Goal: Task Accomplishment & Management: Manage account settings

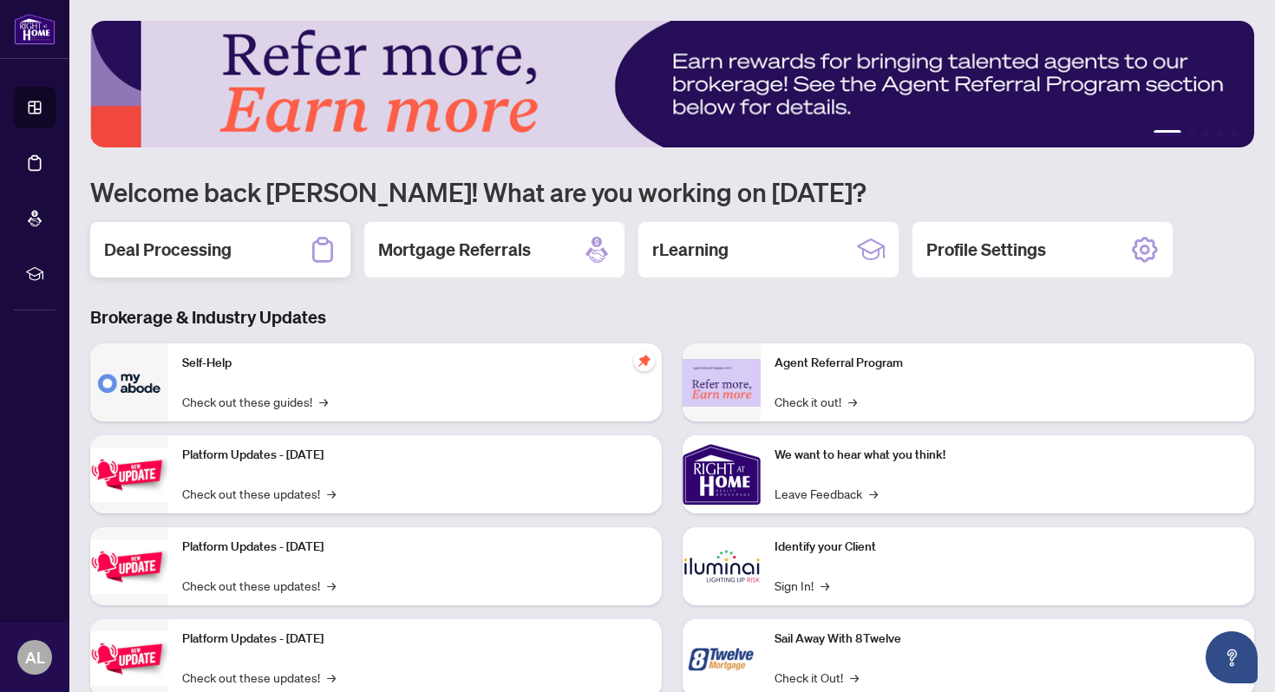
click at [191, 250] on h2 "Deal Processing" at bounding box center [167, 250] width 127 height 24
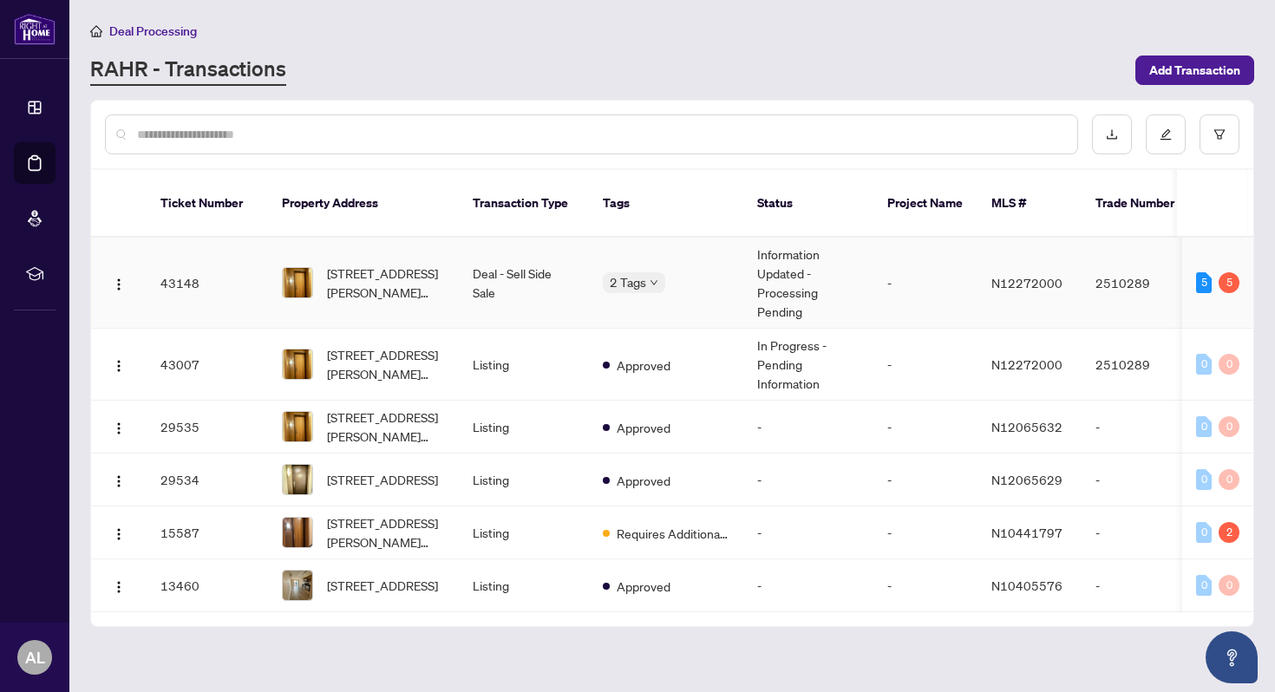
click at [785, 259] on td "Information Updated - Processing Pending" at bounding box center [808, 283] width 130 height 91
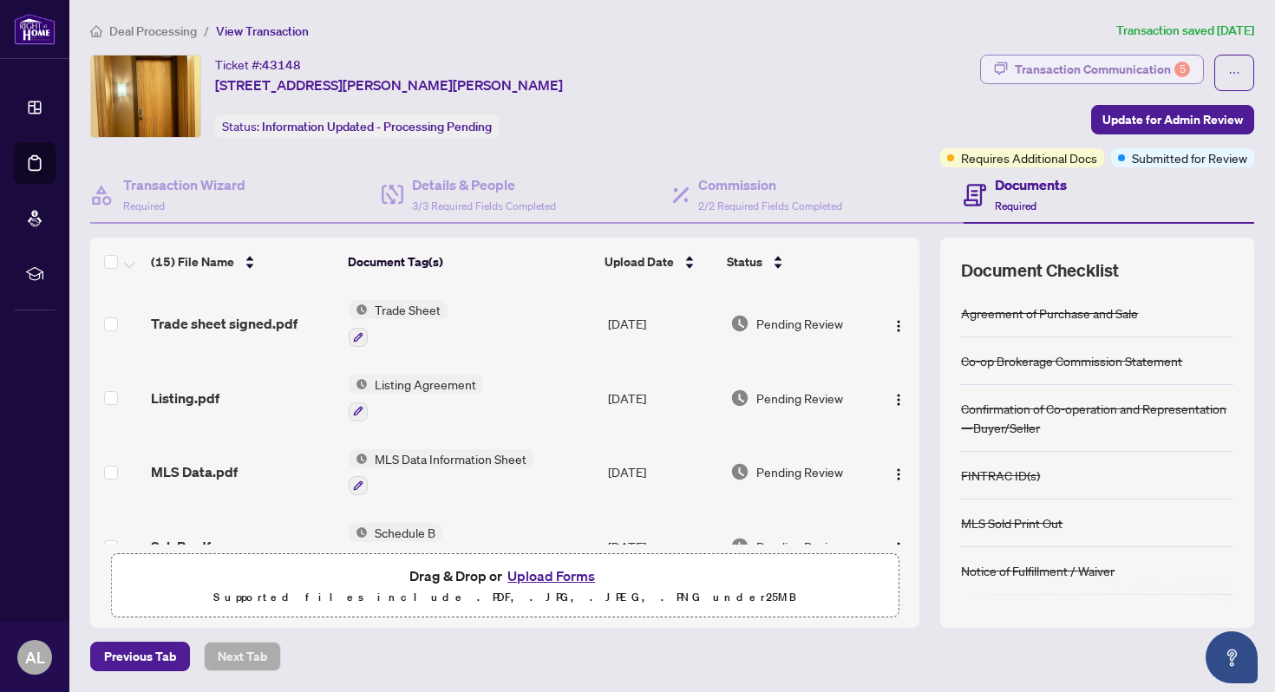
click at [1043, 57] on div "Transaction Communication 5" at bounding box center [1102, 69] width 175 height 28
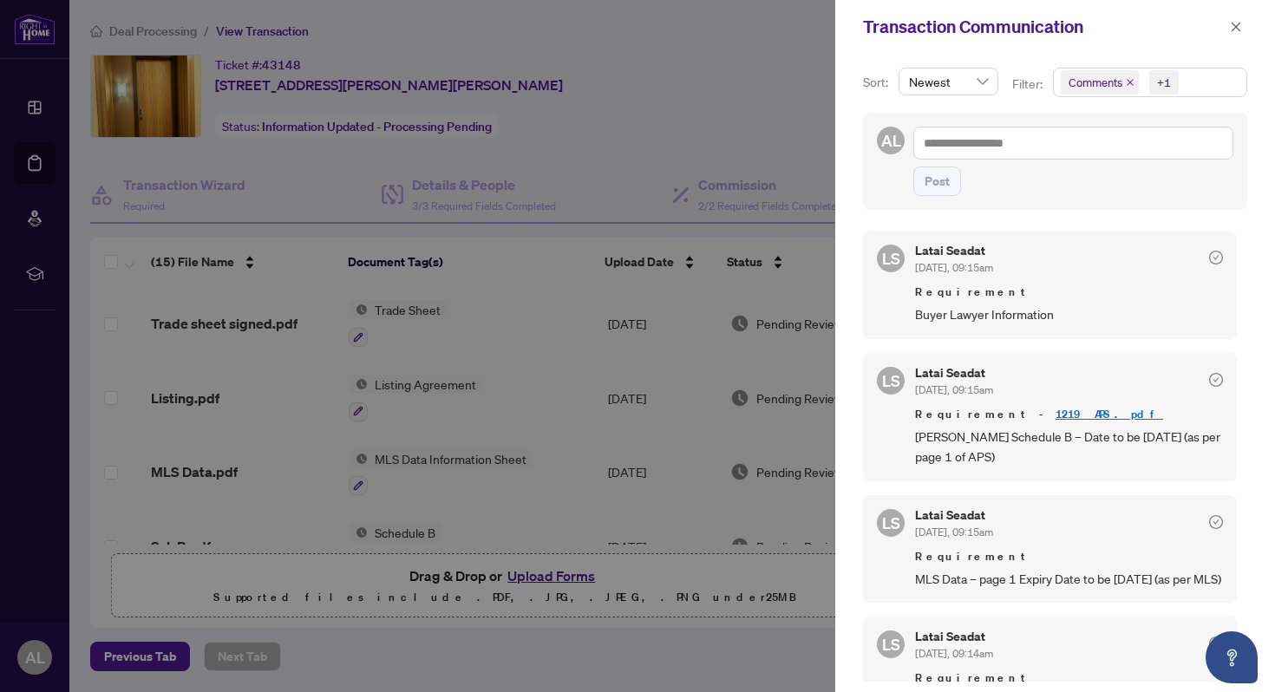
click at [649, 98] on div at bounding box center [637, 346] width 1275 height 692
click at [1227, 23] on button "button" at bounding box center [1235, 26] width 23 height 21
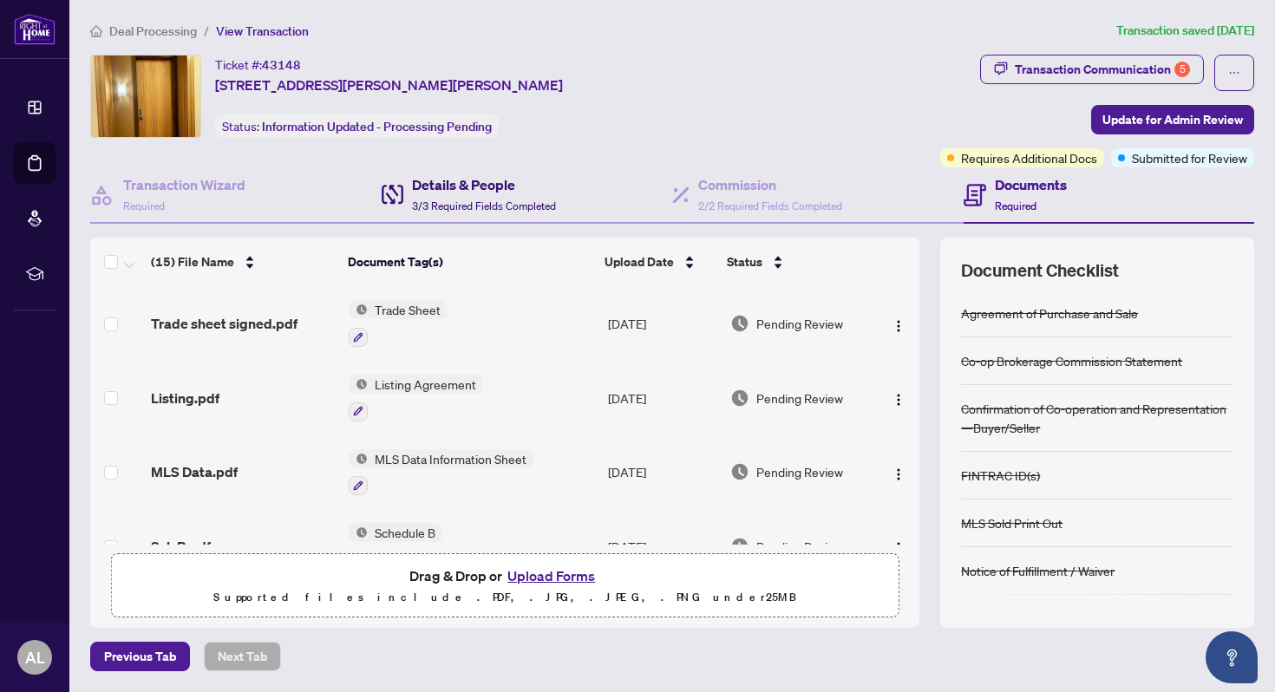
click at [499, 186] on h4 "Details & People" at bounding box center [484, 184] width 144 height 21
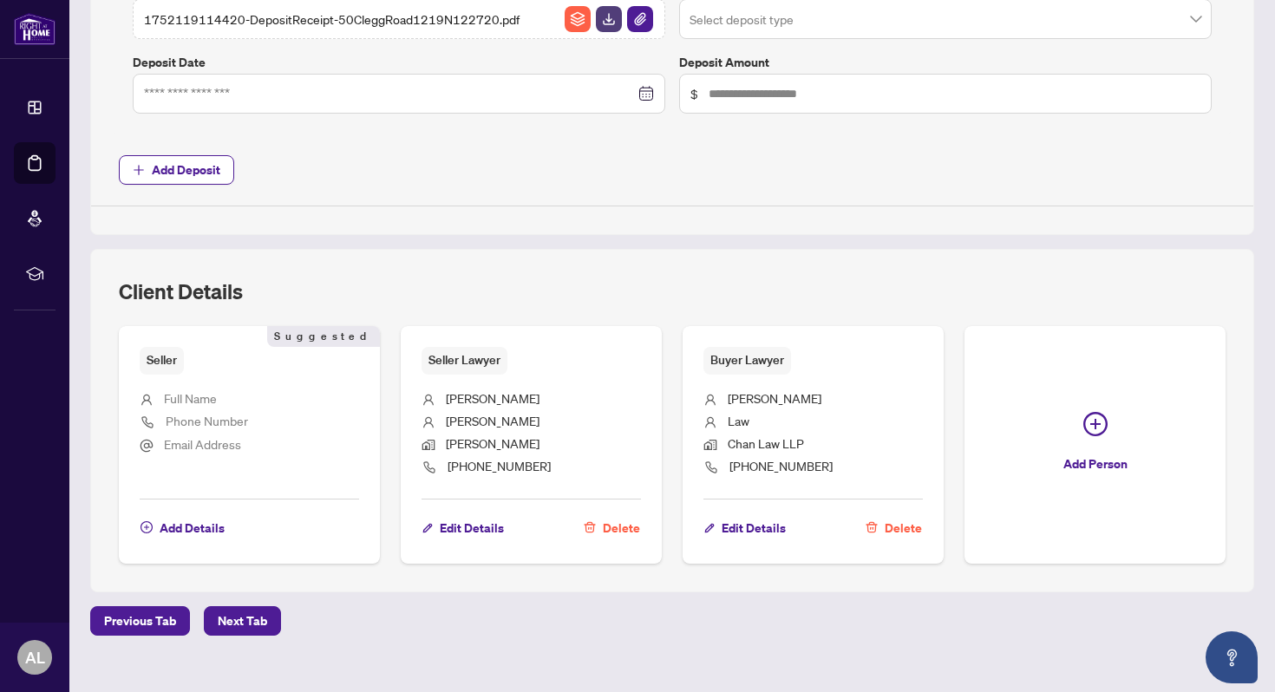
scroll to position [881, 0]
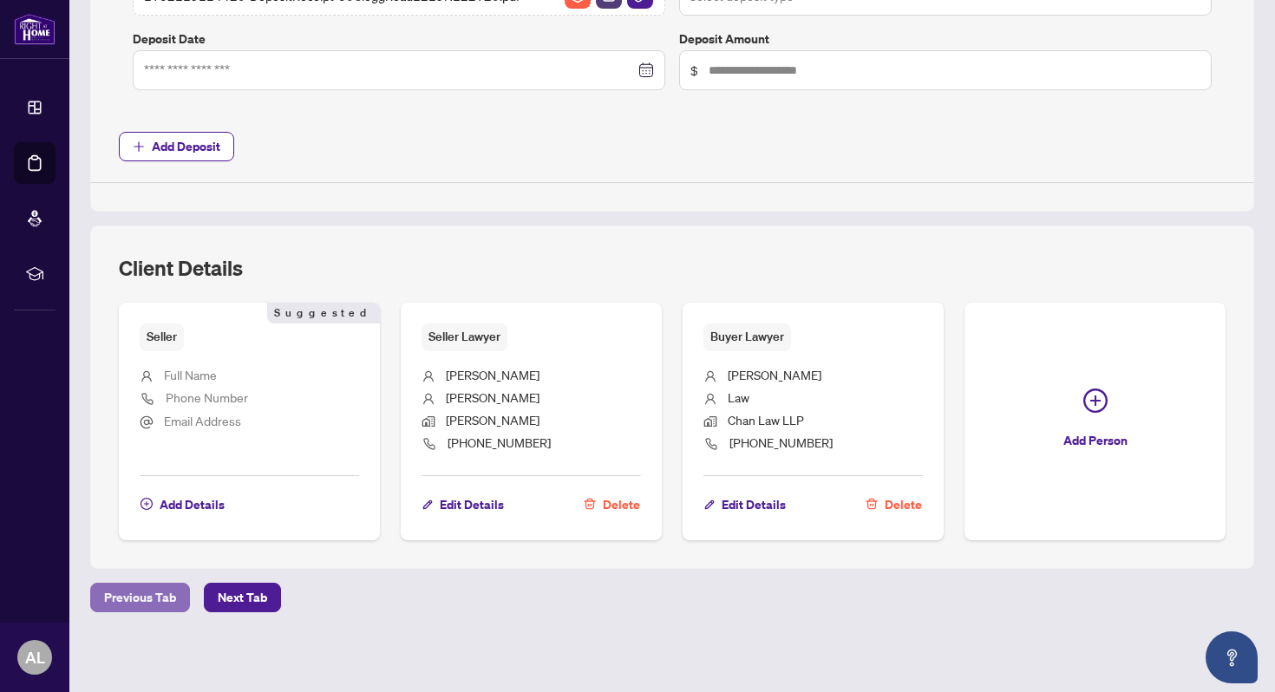
click at [160, 603] on span "Previous Tab" at bounding box center [140, 598] width 72 height 28
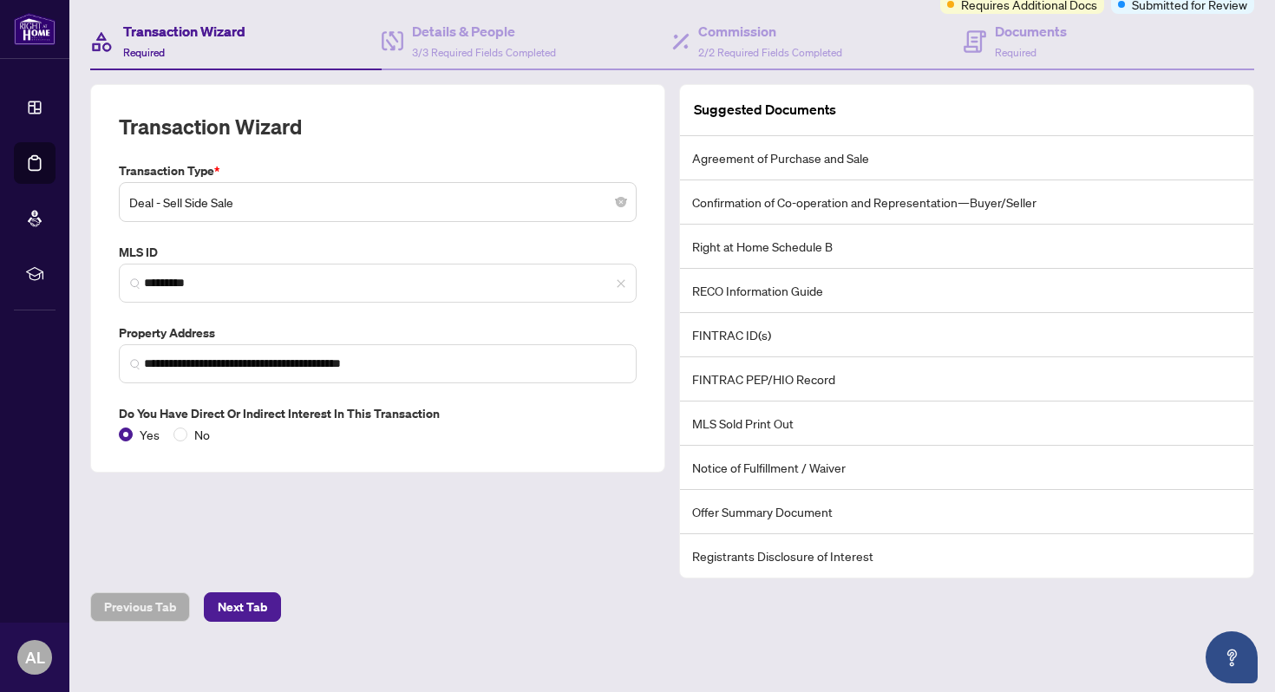
scroll to position [162, 0]
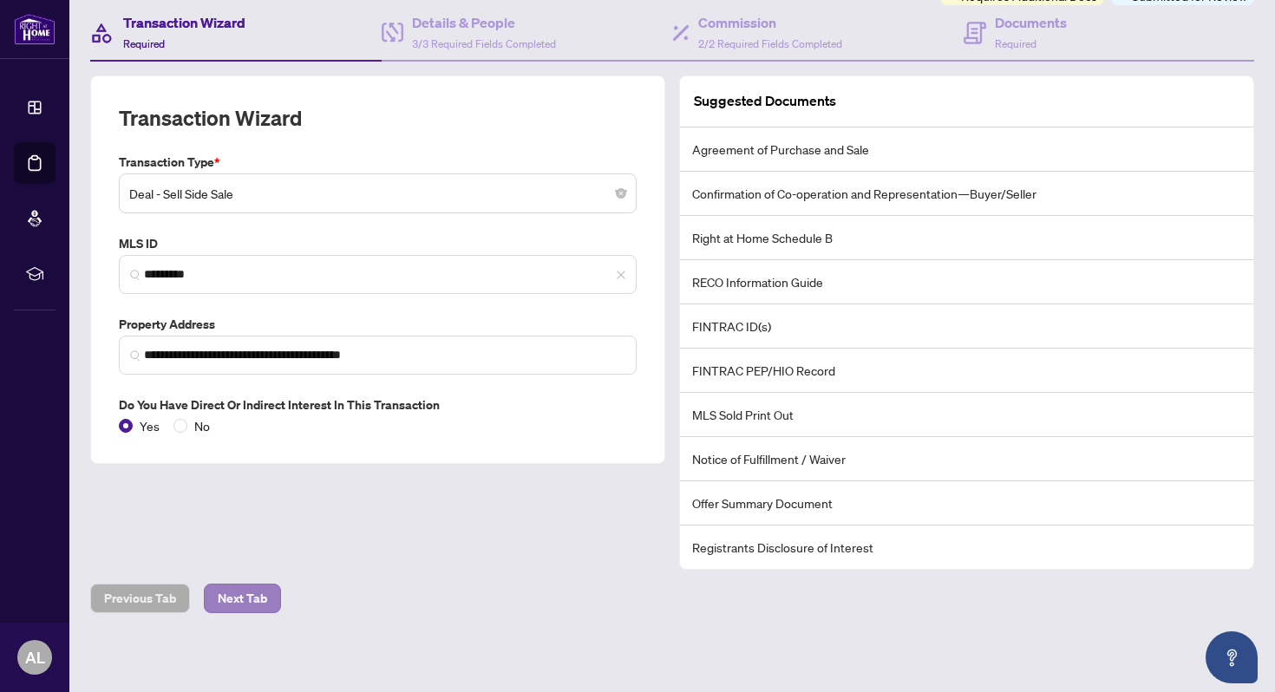
click at [238, 598] on span "Next Tab" at bounding box center [242, 598] width 49 height 28
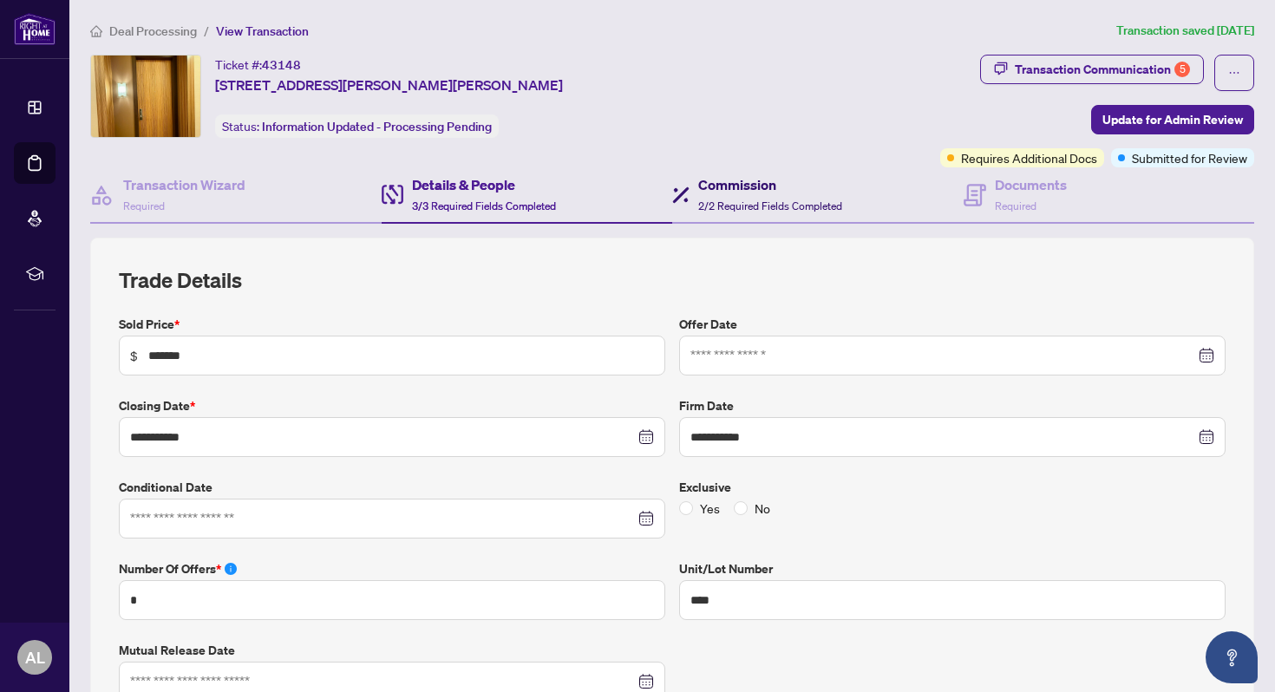
click at [763, 185] on h4 "Commission" at bounding box center [770, 184] width 144 height 21
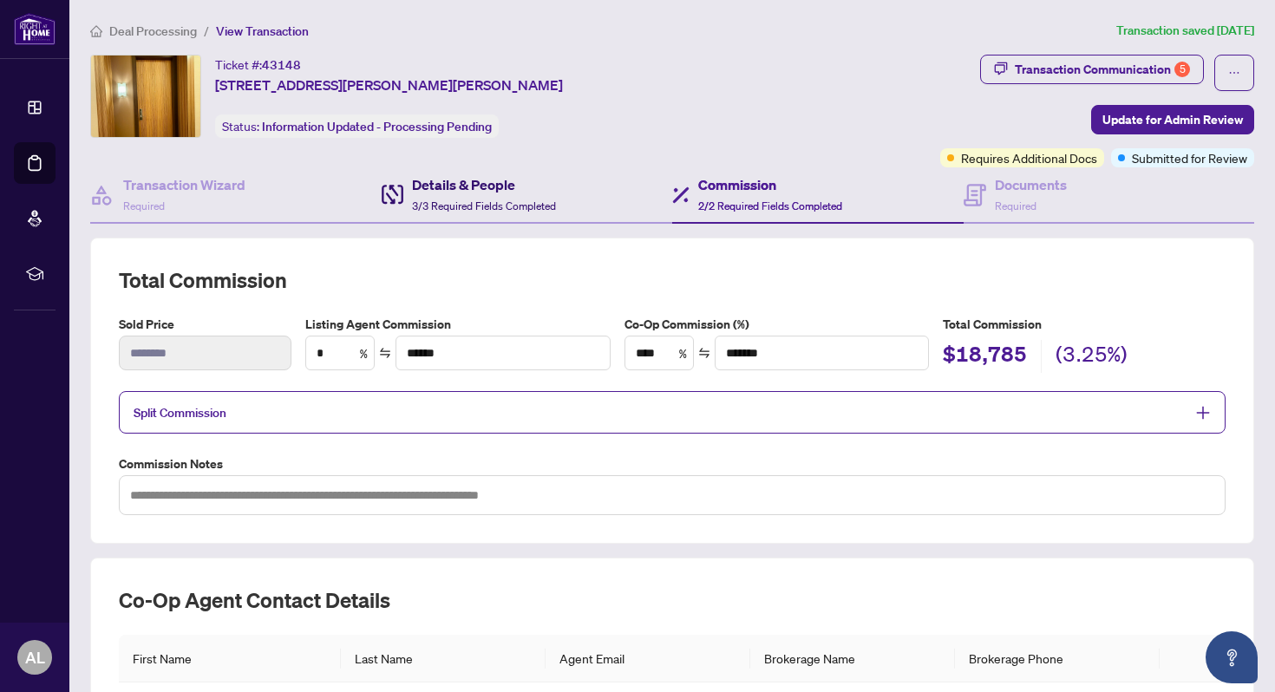
click at [414, 195] on div "Details & People 3/3 Required Fields Completed" at bounding box center [484, 194] width 144 height 41
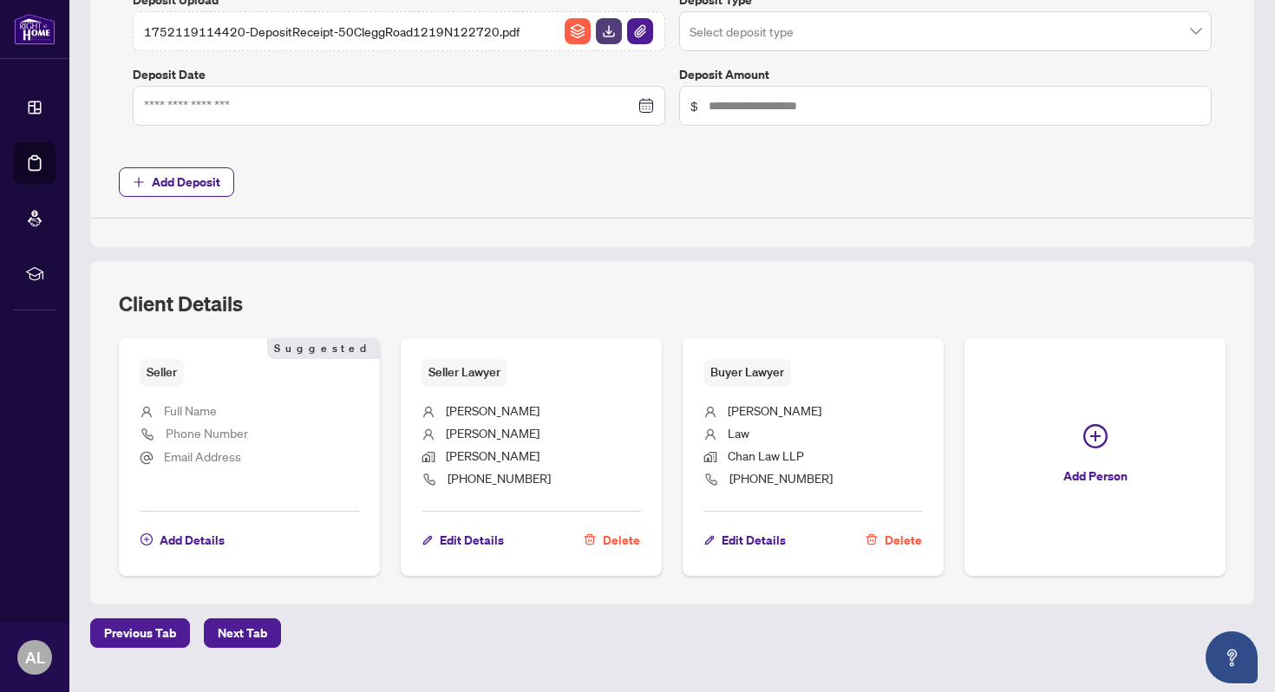
scroll to position [845, 0]
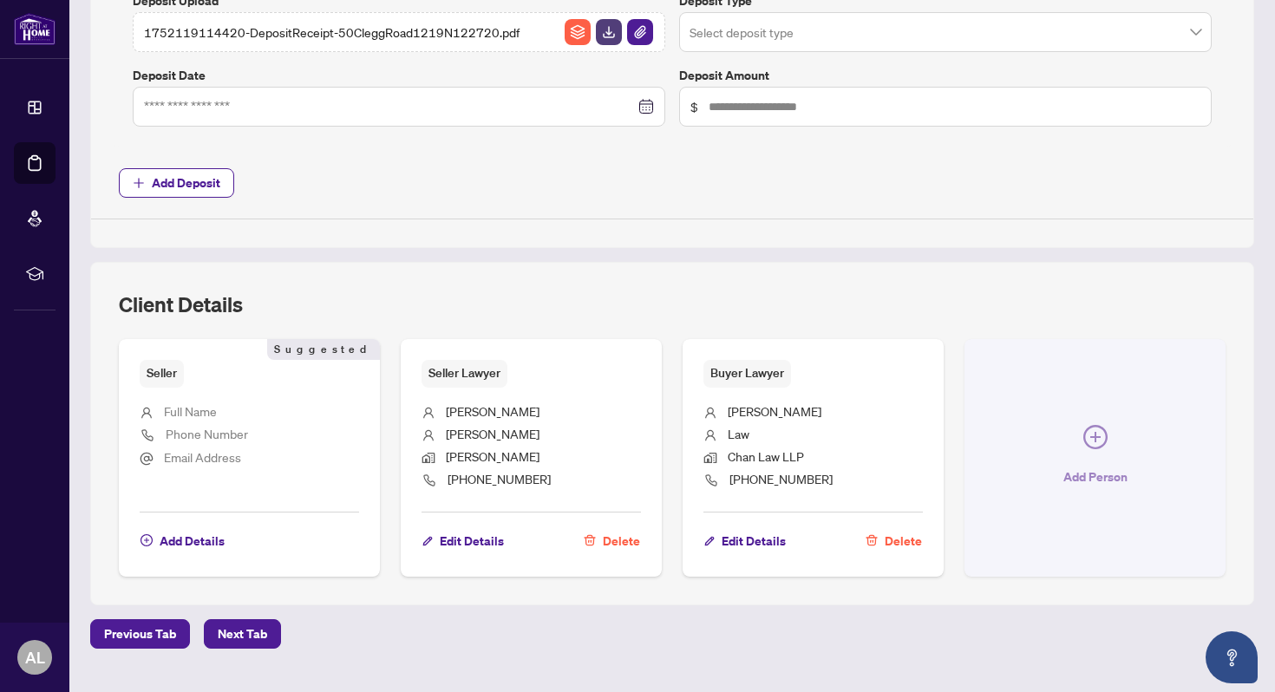
click at [1073, 429] on button "Add Person" at bounding box center [1094, 457] width 261 height 237
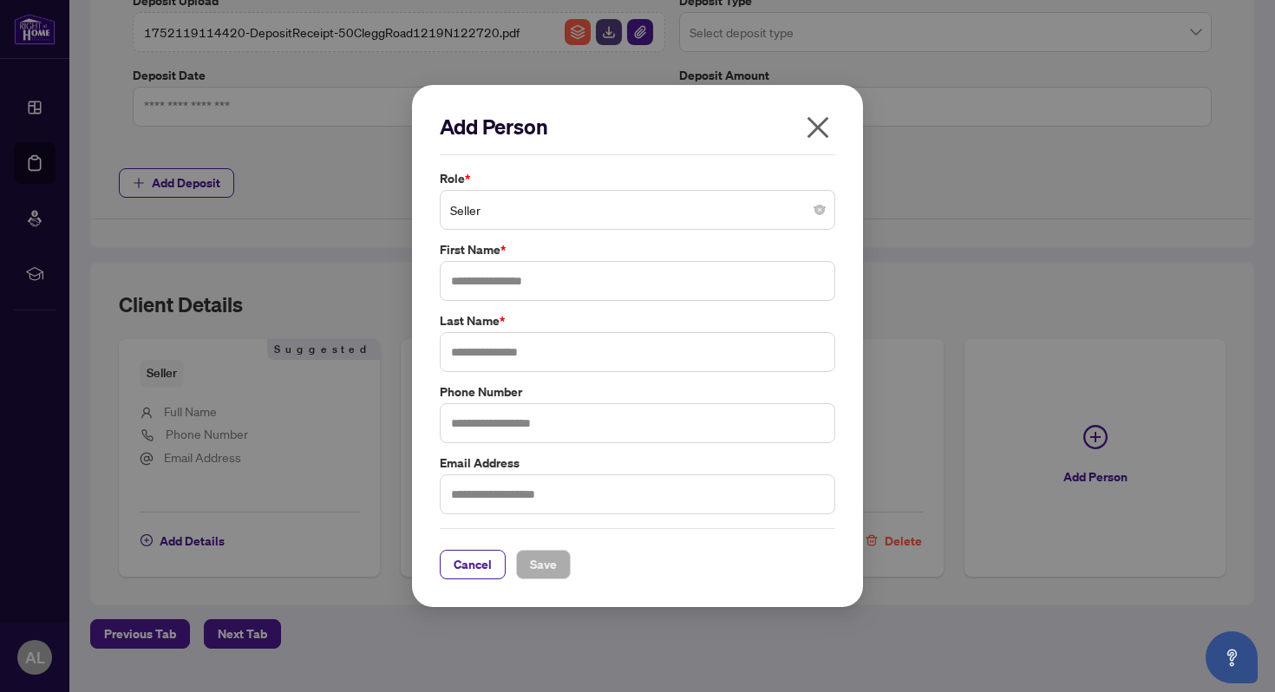
click at [754, 212] on span "Seller" at bounding box center [637, 209] width 375 height 33
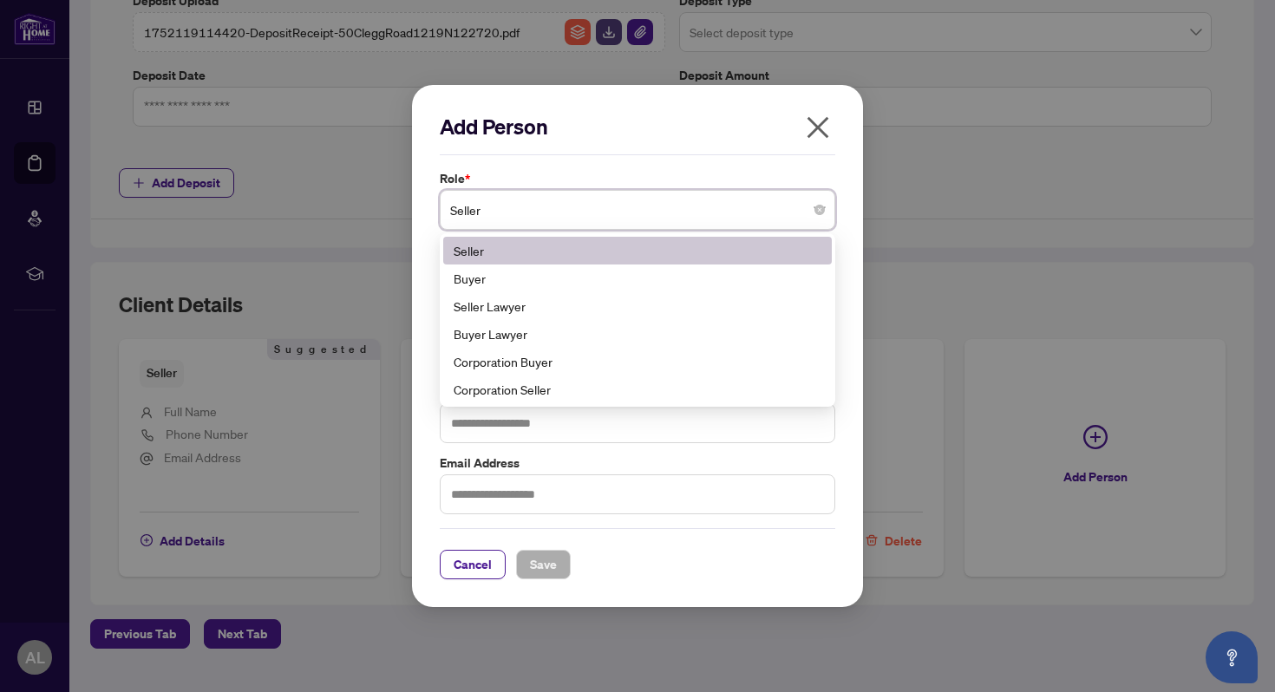
click at [824, 135] on icon "close" at bounding box center [818, 128] width 22 height 22
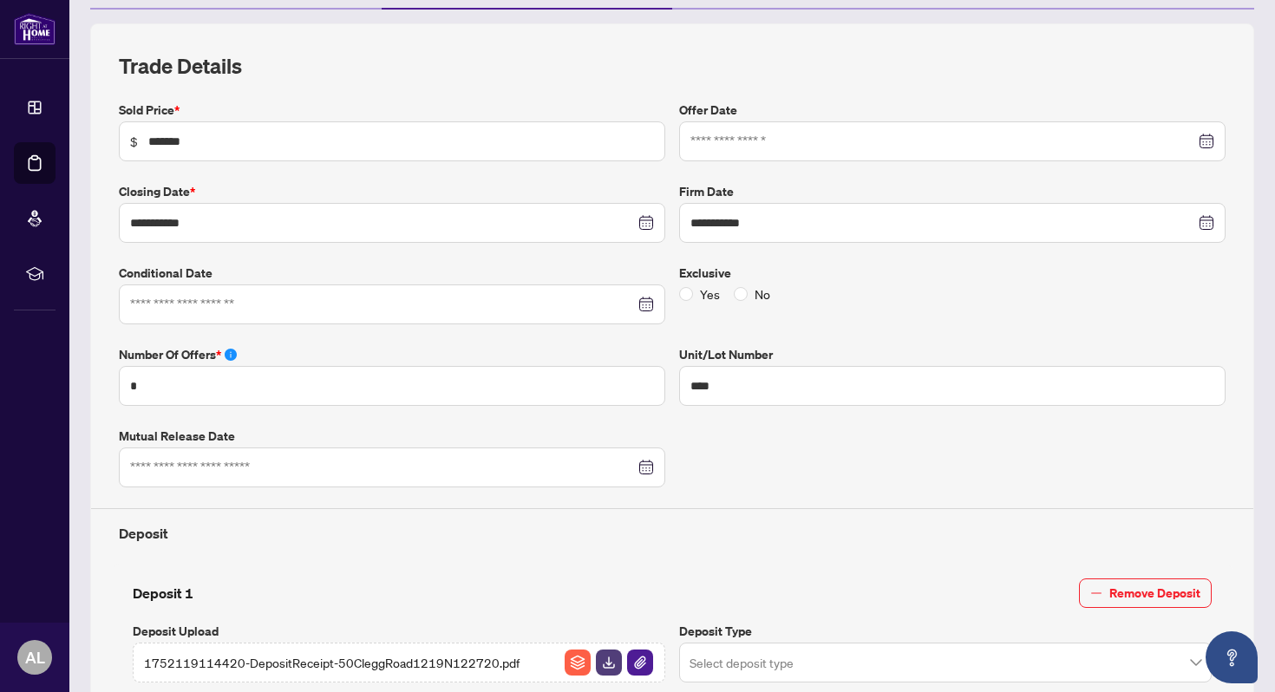
scroll to position [0, 0]
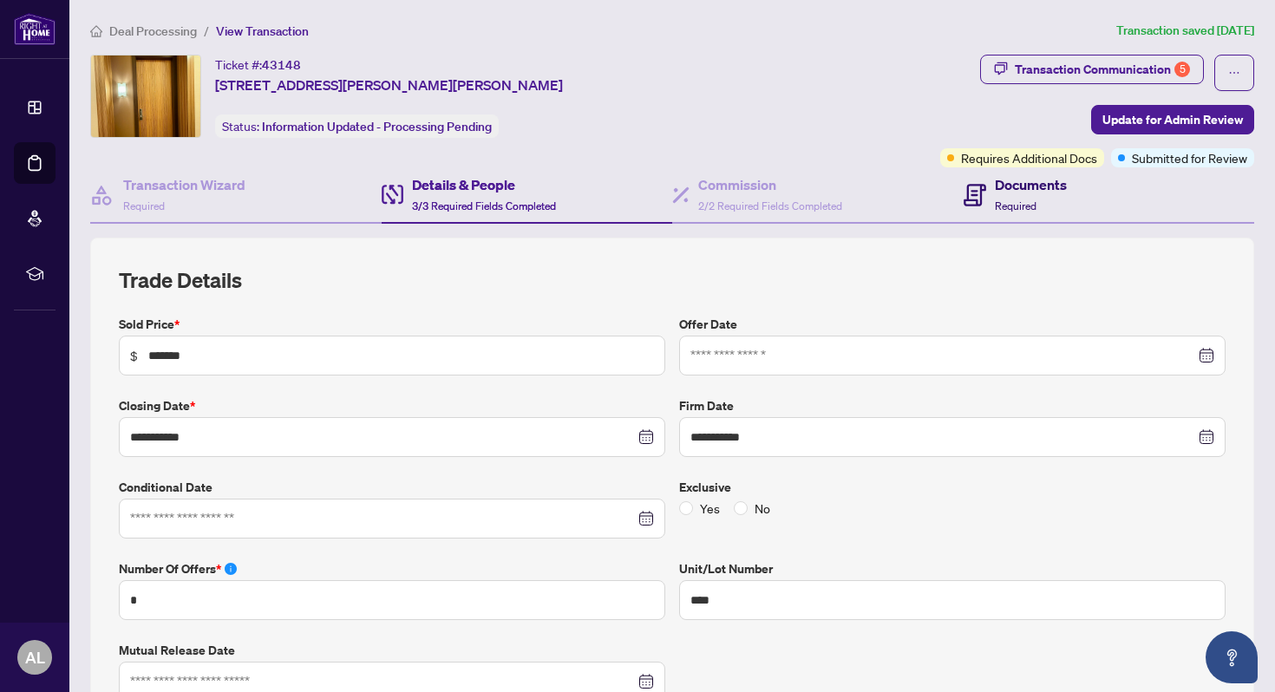
click at [981, 199] on icon at bounding box center [974, 195] width 23 height 23
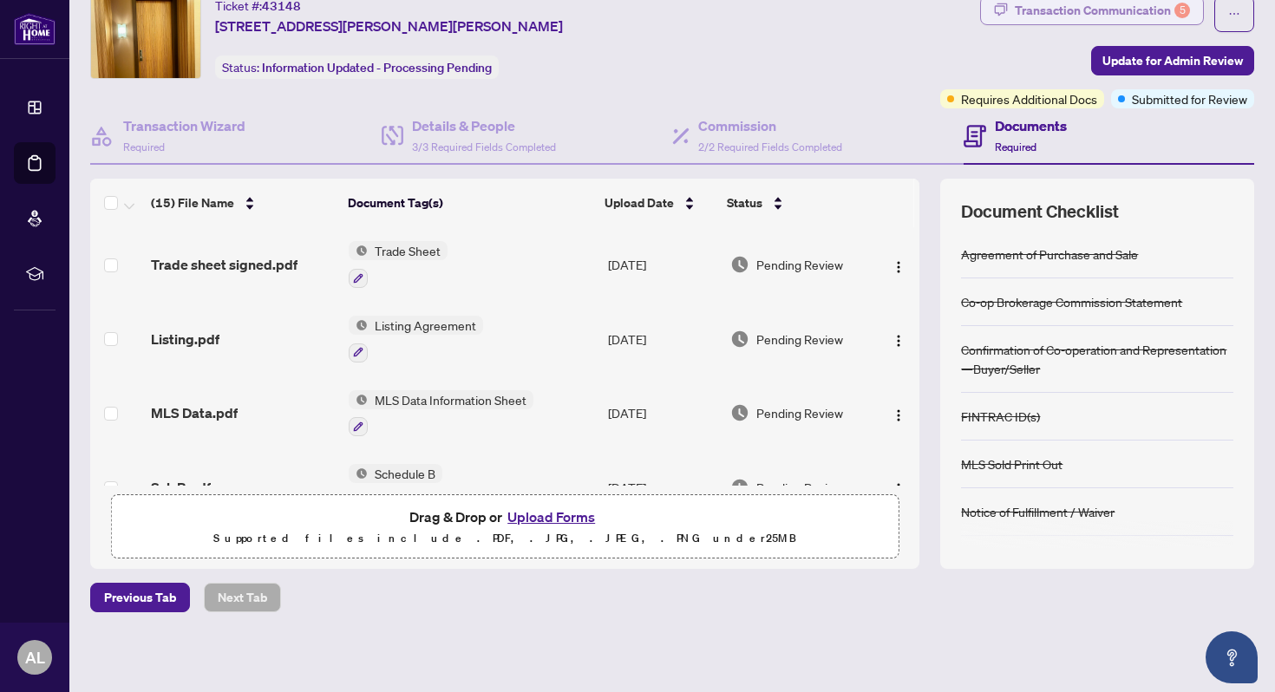
click at [1071, 22] on div "Transaction Communication 5" at bounding box center [1102, 11] width 175 height 28
type textarea "**********"
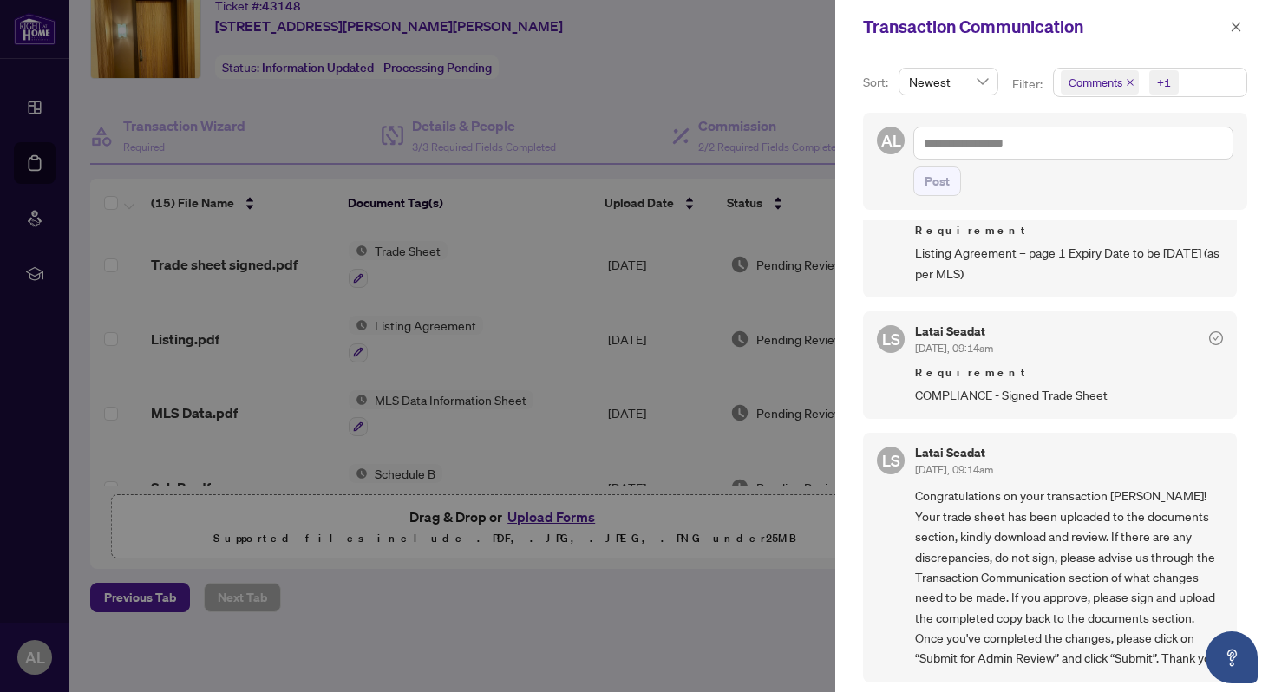
scroll to position [3, 0]
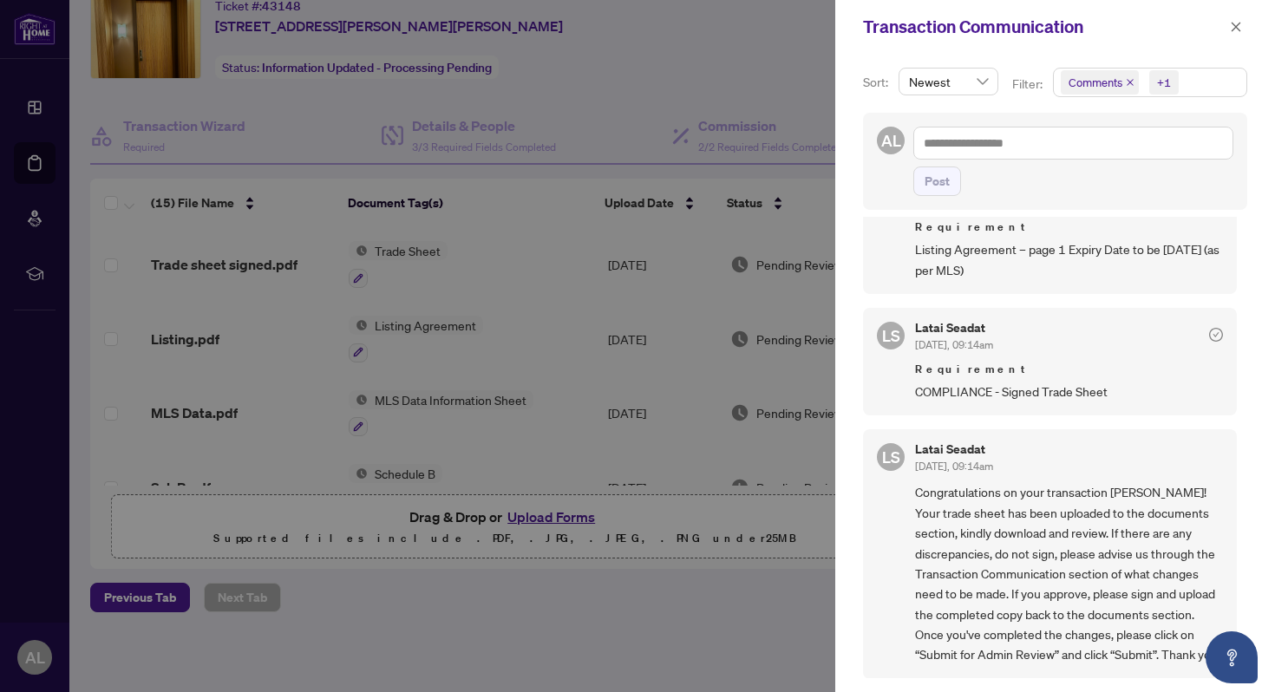
click at [754, 388] on div at bounding box center [637, 346] width 1275 height 692
click at [1235, 40] on span "button" at bounding box center [1236, 27] width 12 height 28
